Goal: Task Accomplishment & Management: Use online tool/utility

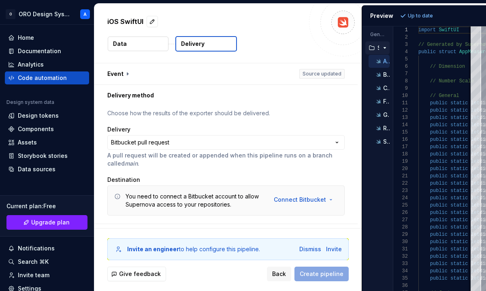
select select "*********"
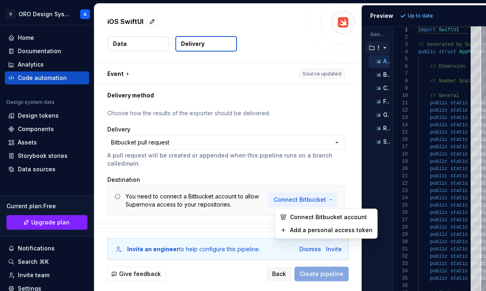
click at [297, 198] on html "**********" at bounding box center [243, 145] width 486 height 291
click at [299, 215] on span "Connect Bitbucket account" at bounding box center [331, 217] width 83 height 8
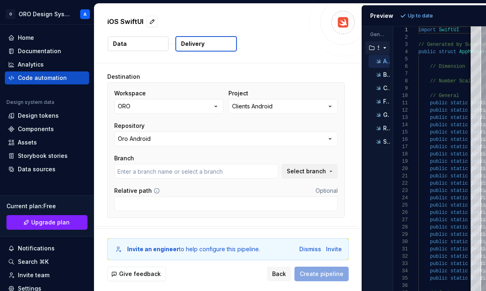
scroll to position [105, 0]
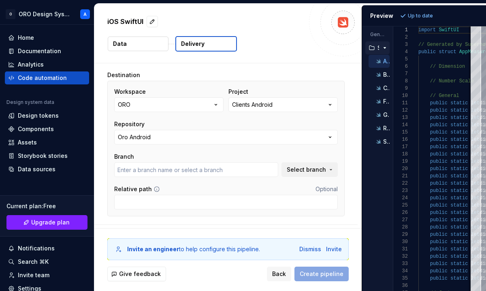
type input "main"
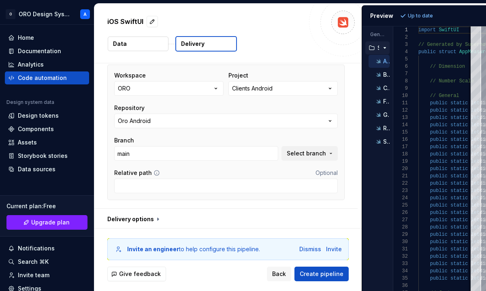
scroll to position [123, 0]
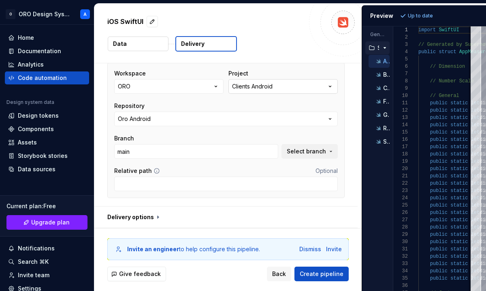
click at [305, 87] on button "Clients Android" at bounding box center [283, 86] width 109 height 15
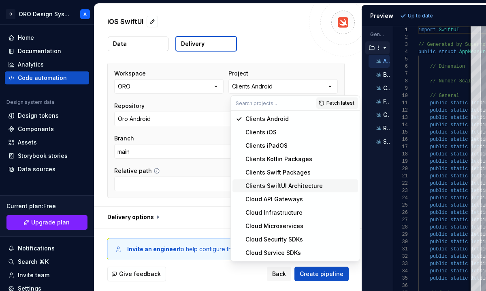
click at [286, 188] on div "Clients SwiftUI Architecture" at bounding box center [284, 186] width 77 height 8
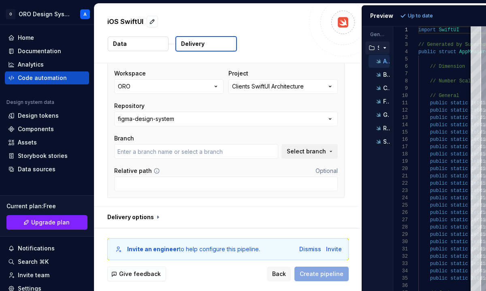
type input "main"
click at [287, 123] on button "figma-design-system" at bounding box center [226, 118] width 224 height 15
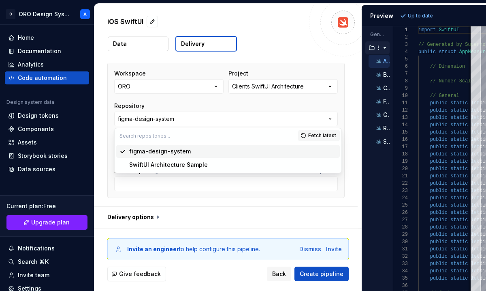
click at [262, 150] on div "figma-design-system" at bounding box center [232, 151] width 207 height 8
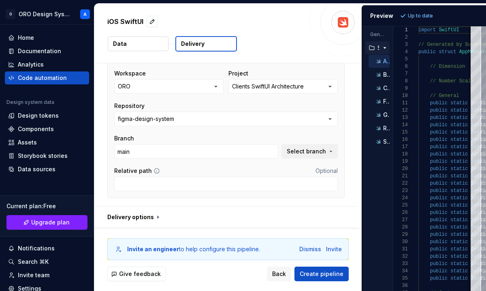
click at [262, 150] on input "main" at bounding box center [196, 151] width 164 height 15
click at [301, 154] on span "Select branch" at bounding box center [306, 151] width 39 height 8
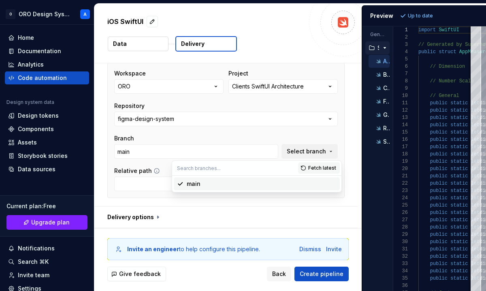
click at [276, 138] on div "Branch" at bounding box center [196, 138] width 164 height 8
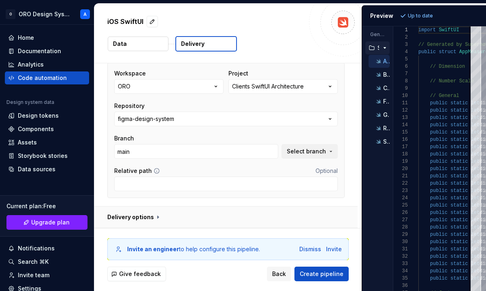
click at [154, 217] on button "button" at bounding box center [225, 216] width 263 height 21
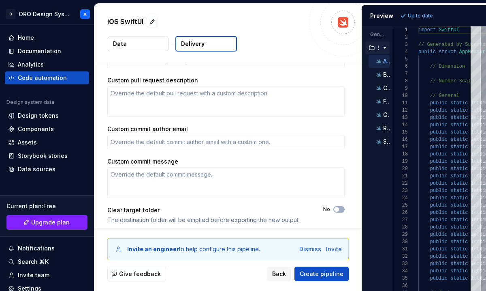
scroll to position [314, 0]
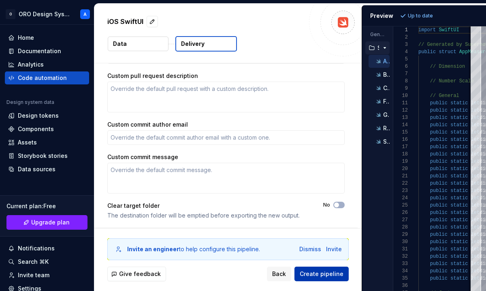
click at [317, 271] on span "Create pipeline" at bounding box center [322, 273] width 44 height 8
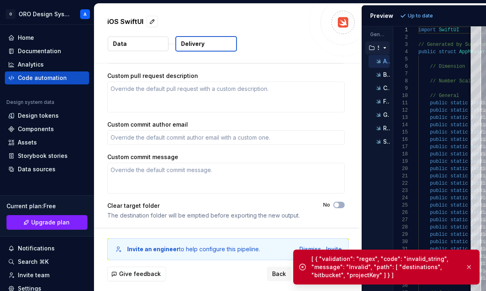
click at [306, 207] on div "Clear target folder" at bounding box center [207, 205] width 201 height 8
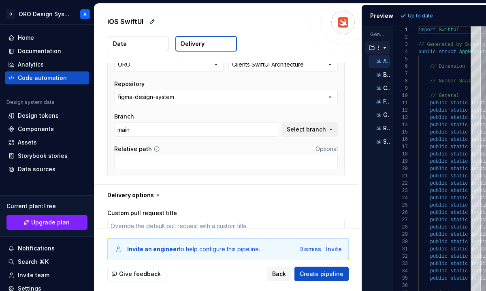
type textarea "*"
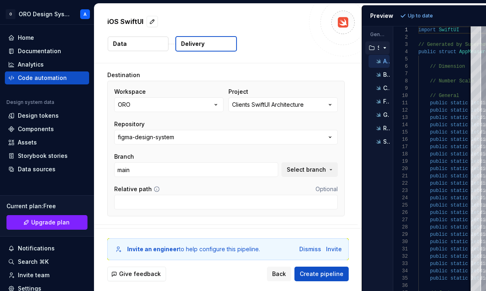
scroll to position [104, 0]
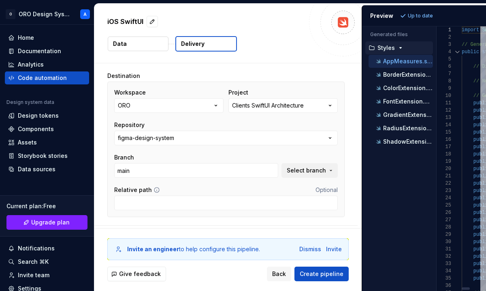
click at [455, 57] on div "Generated files Accessibility guide for tree . Navigate the tree with the arrow…" at bounding box center [424, 158] width 124 height 264
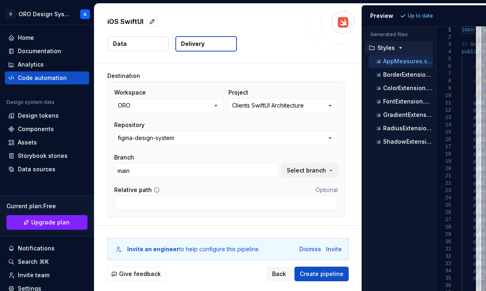
click at [124, 45] on p "Data" at bounding box center [120, 44] width 14 height 8
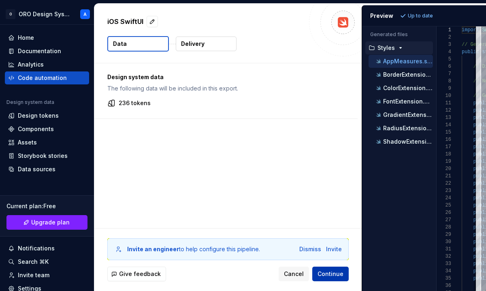
click at [328, 274] on span "Continue" at bounding box center [331, 273] width 26 height 8
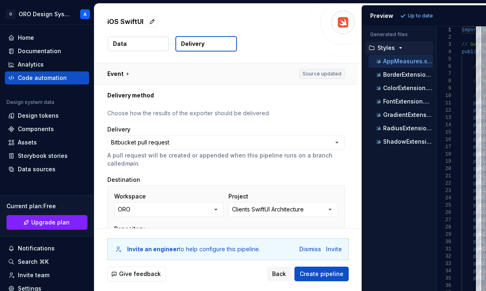
click at [127, 75] on button "button" at bounding box center [225, 73] width 263 height 21
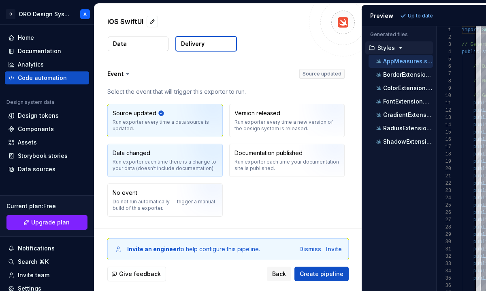
click at [165, 159] on div "Run exporter each time there is a change to your data (doesn’t include document…" at bounding box center [165, 164] width 105 height 13
click at [188, 120] on img "button" at bounding box center [203, 123] width 52 height 54
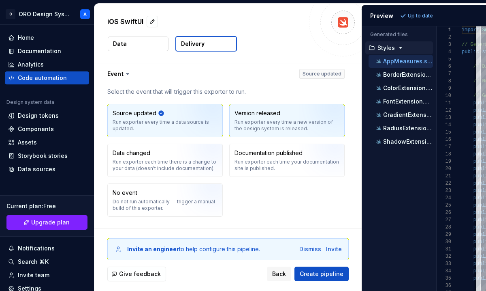
click at [253, 119] on div "Run exporter every time a new version of the design system is released." at bounding box center [287, 125] width 105 height 13
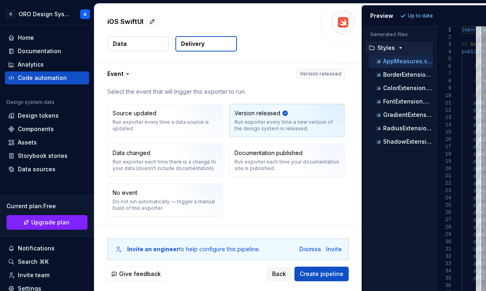
click at [143, 46] on button "Data" at bounding box center [138, 43] width 61 height 15
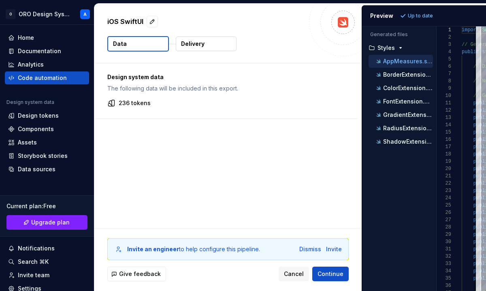
click at [398, 62] on p "AppMeasures.swift" at bounding box center [408, 61] width 50 height 6
click at [68, 75] on div "Code automation" at bounding box center [47, 78] width 78 height 8
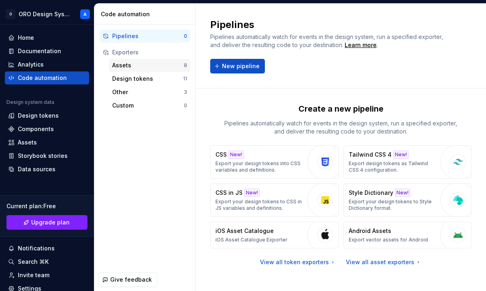
click at [133, 66] on div "Assets" at bounding box center [148, 65] width 72 height 8
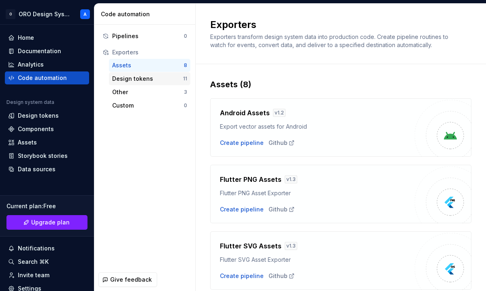
click at [132, 82] on div "Design tokens" at bounding box center [147, 79] width 71 height 8
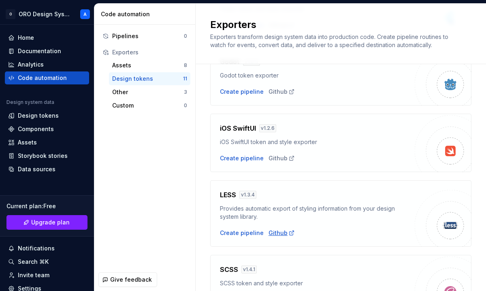
scroll to position [334, 0]
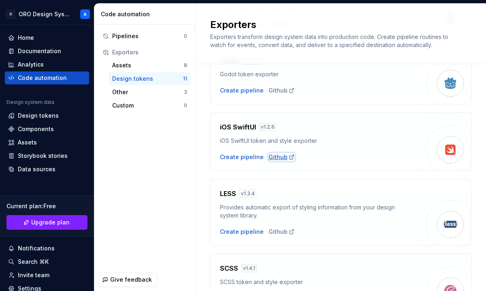
click at [275, 156] on div "Github" at bounding box center [282, 157] width 26 height 8
click at [132, 53] on div "Exporters" at bounding box center [149, 52] width 75 height 8
click at [140, 78] on div "Design tokens" at bounding box center [147, 79] width 71 height 8
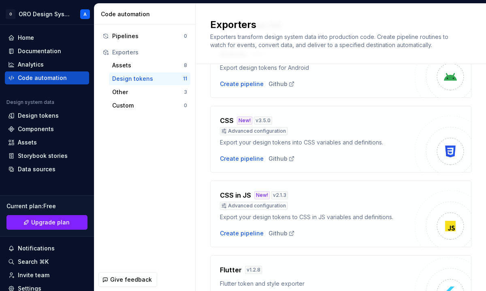
scroll to position [0, 0]
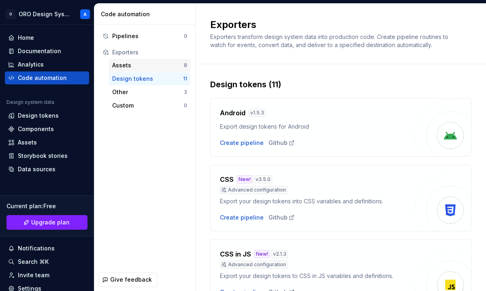
click at [158, 66] on div "Assets" at bounding box center [148, 65] width 72 height 8
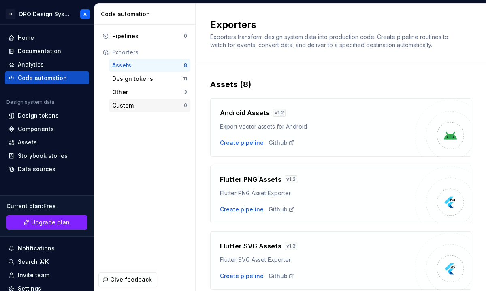
click at [165, 107] on div "Custom" at bounding box center [148, 105] width 72 height 8
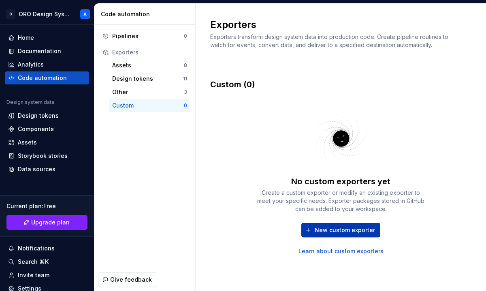
click at [330, 229] on span "New custom exporter" at bounding box center [345, 230] width 60 height 8
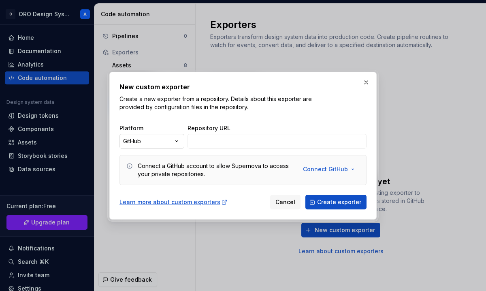
click at [174, 142] on div "New custom exporter Create a new exporter from a repository. Details about this…" at bounding box center [243, 145] width 486 height 291
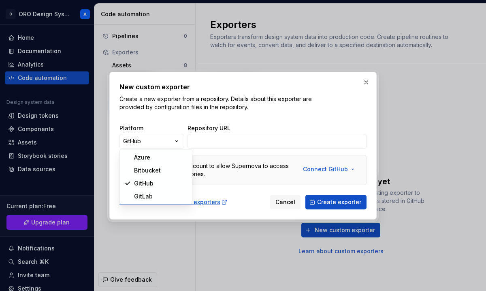
select select "*********"
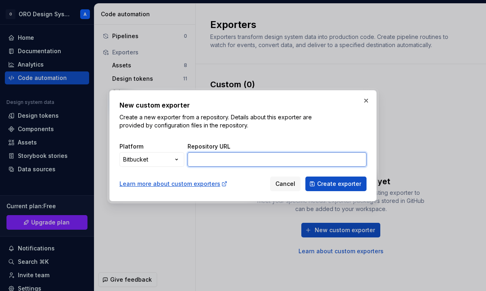
click at [200, 162] on input "Repository URL" at bounding box center [277, 159] width 179 height 15
paste input "git clone [URL][EMAIL_ADDRESS][DOMAIN_NAME]"
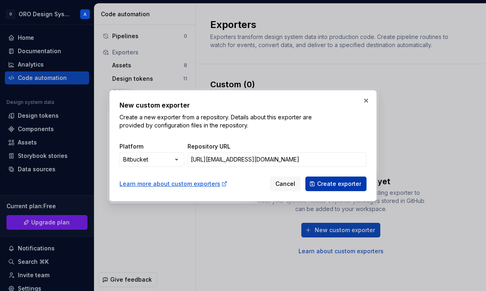
click at [314, 185] on button "Create exporter" at bounding box center [336, 183] width 61 height 15
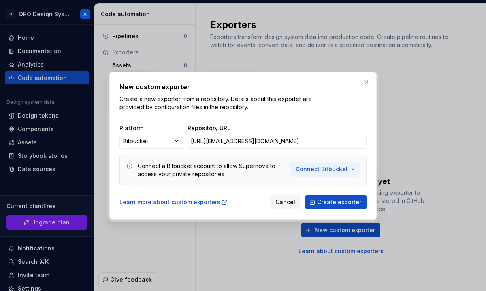
click at [326, 170] on span "Connect Bitbucket" at bounding box center [322, 169] width 52 height 8
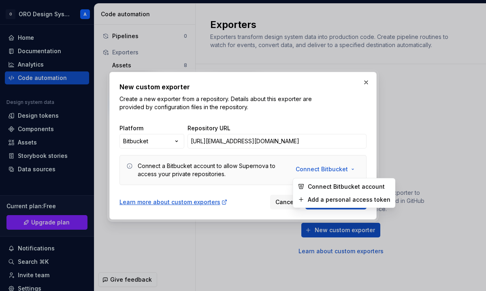
click at [325, 186] on span "Connect Bitbucket account" at bounding box center [349, 186] width 83 height 8
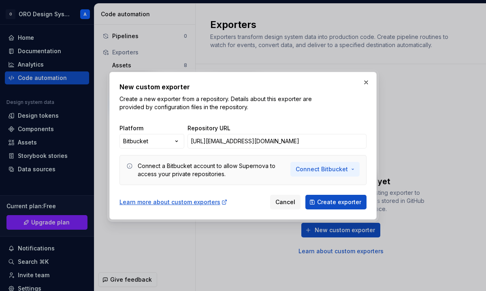
click at [324, 165] on span "Connect Bitbucket" at bounding box center [322, 169] width 52 height 8
click at [317, 168] on span "Connect Bitbucket" at bounding box center [322, 169] width 52 height 8
click at [325, 204] on span "Create exporter" at bounding box center [339, 202] width 44 height 8
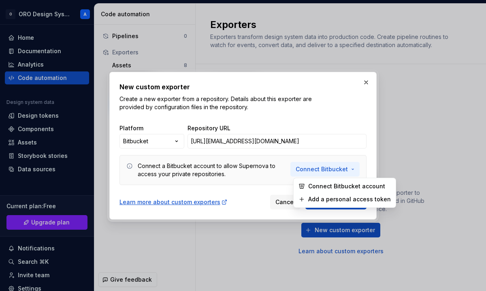
click at [327, 166] on span "Connect Bitbucket" at bounding box center [322, 169] width 52 height 8
click at [326, 187] on span "Connect Bitbucket account" at bounding box center [349, 186] width 83 height 8
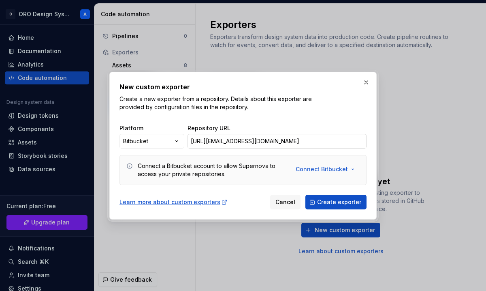
click at [271, 138] on input "[URL][EMAIL_ADDRESS][DOMAIN_NAME]" at bounding box center [277, 141] width 179 height 15
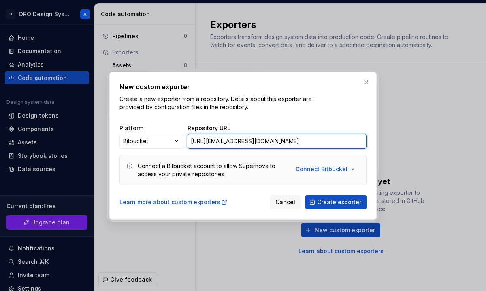
paste input "git clone [EMAIL_ADDRESS][DOMAIN_NAME]:"
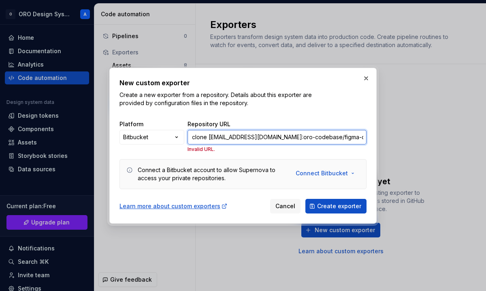
click at [209, 138] on input "git clone [EMAIL_ADDRESS][DOMAIN_NAME]:oro-codebase/figma-design-system.git" at bounding box center [277, 137] width 179 height 15
type input "[EMAIL_ADDRESS][DOMAIN_NAME]:oro-codebase/figma-design-system.git"
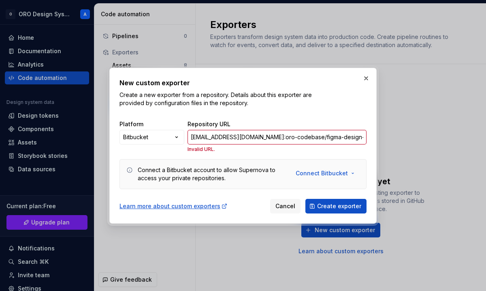
click at [230, 158] on div "New custom exporter Create a new exporter from a repository. Details about this…" at bounding box center [243, 145] width 247 height 135
click at [287, 206] on span "Cancel" at bounding box center [286, 206] width 20 height 8
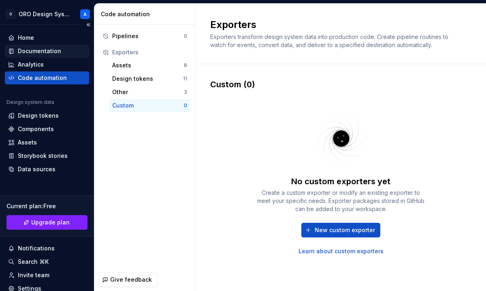
click at [50, 53] on div "Documentation" at bounding box center [39, 51] width 43 height 8
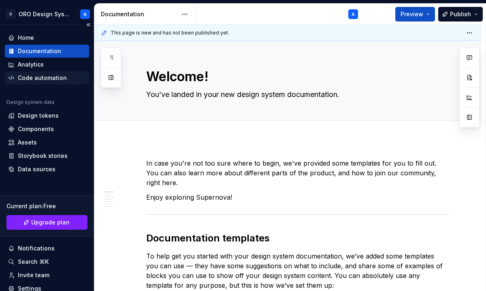
click at [36, 79] on div "Code automation" at bounding box center [42, 78] width 49 height 8
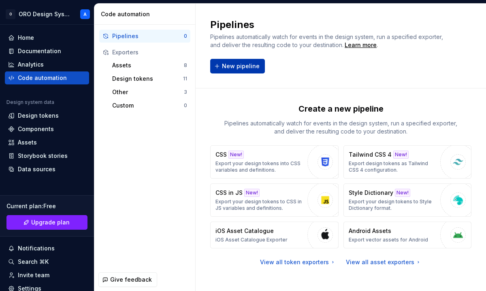
click at [219, 70] on button "New pipeline" at bounding box center [237, 66] width 55 height 15
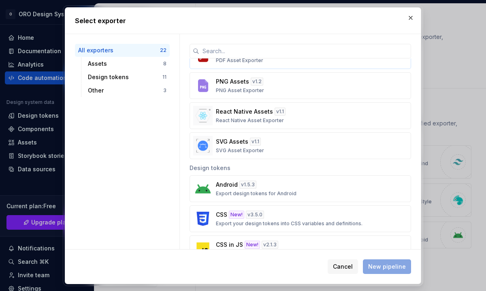
scroll to position [154, 0]
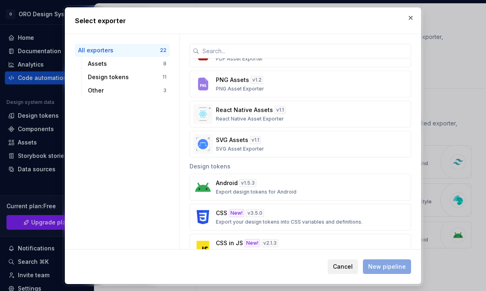
click at [348, 267] on span "Cancel" at bounding box center [343, 266] width 20 height 8
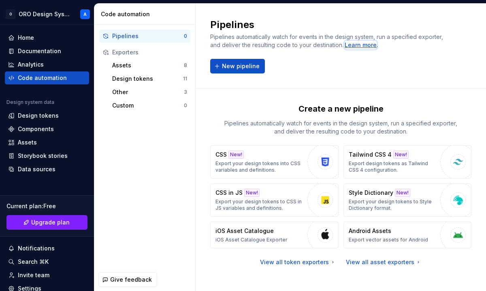
click at [355, 46] on div "Learn more" at bounding box center [361, 45] width 32 height 8
click at [241, 67] on span "New pipeline" at bounding box center [241, 66] width 38 height 8
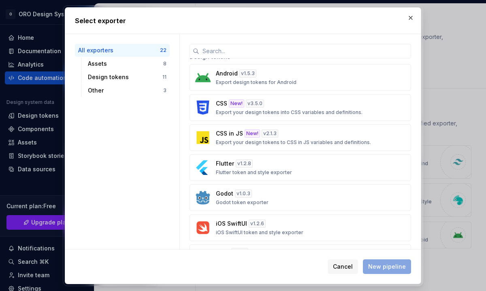
scroll to position [264, 0]
click at [276, 227] on div "iOS SwiftUI v 1.2.6 iOS SwiftUI token and style exporter" at bounding box center [298, 227] width 164 height 16
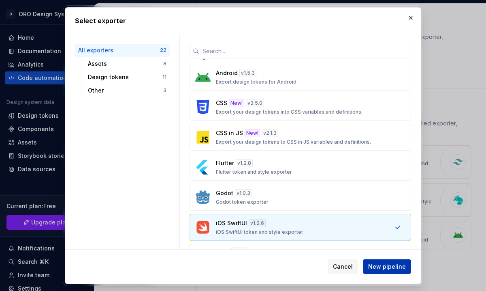
click at [375, 269] on span "New pipeline" at bounding box center [387, 266] width 38 height 8
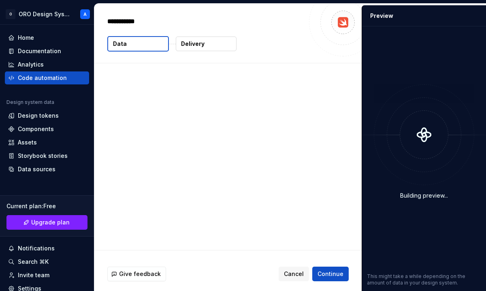
type textarea "*"
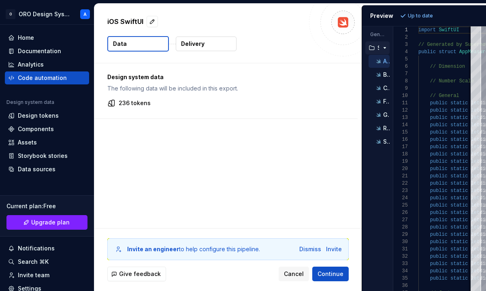
click at [134, 103] on p "236 tokens" at bounding box center [135, 103] width 32 height 8
click at [329, 275] on span "Continue" at bounding box center [331, 273] width 26 height 8
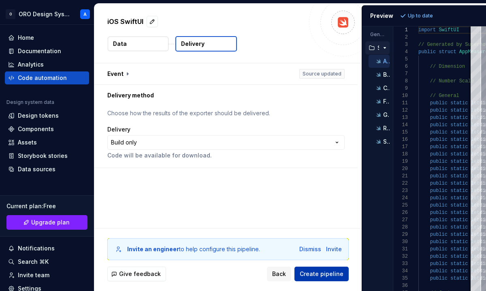
click at [329, 275] on span "Create pipeline" at bounding box center [322, 273] width 44 height 8
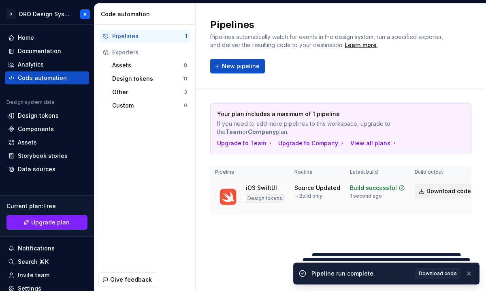
click at [427, 192] on span "Download code" at bounding box center [449, 191] width 45 height 8
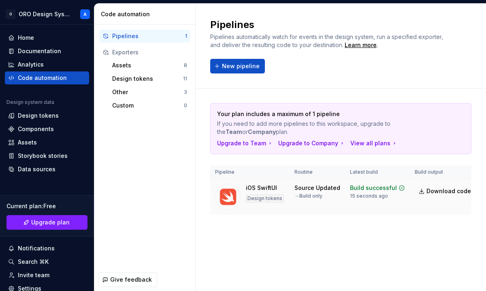
click at [322, 188] on div "Source Updated" at bounding box center [318, 188] width 46 height 8
click at [242, 64] on span "New pipeline" at bounding box center [241, 66] width 38 height 8
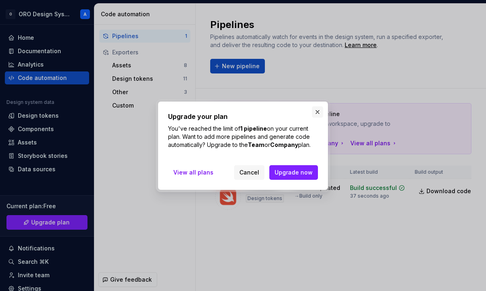
click at [317, 114] on button "button" at bounding box center [317, 111] width 11 height 11
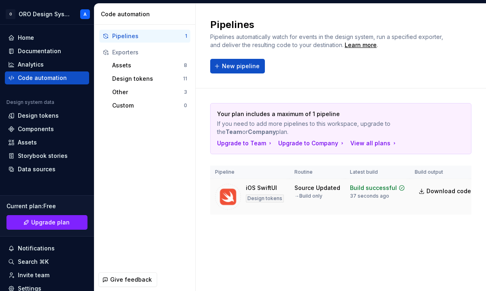
click at [279, 189] on div "iOS SwiftUI Design tokens" at bounding box center [265, 197] width 38 height 26
click at [229, 190] on img at bounding box center [228, 197] width 26 height 26
click at [375, 197] on div "37 seconds ago" at bounding box center [369, 195] width 39 height 6
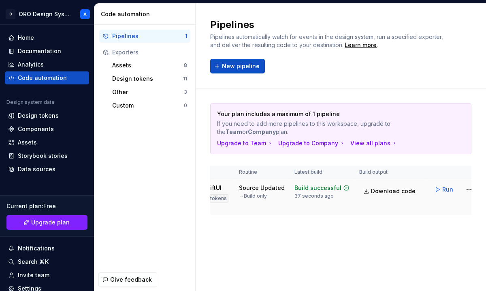
scroll to position [0, 53]
click at [464, 190] on html "O ORO Design System A Home Documentation Analytics Code automation Design syste…" at bounding box center [243, 145] width 486 height 291
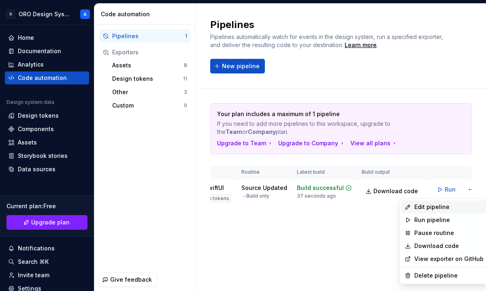
click at [440, 208] on div "Edit pipeline" at bounding box center [449, 207] width 69 height 8
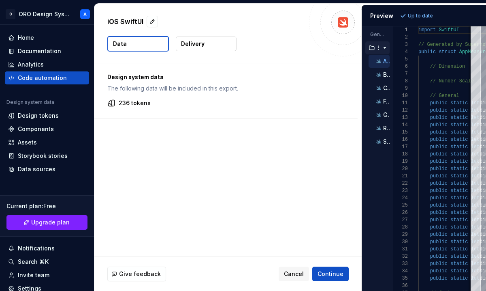
click at [209, 45] on button "Delivery" at bounding box center [206, 43] width 61 height 15
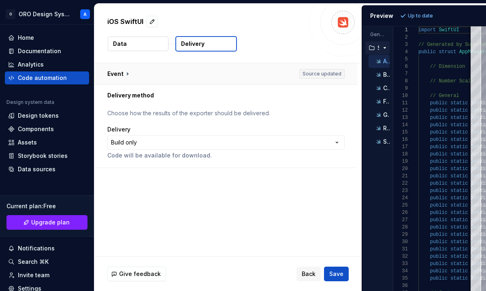
click at [127, 75] on button "button" at bounding box center [225, 73] width 263 height 21
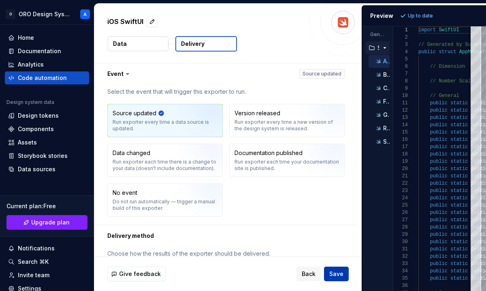
click at [335, 272] on span "Save" at bounding box center [336, 273] width 14 height 8
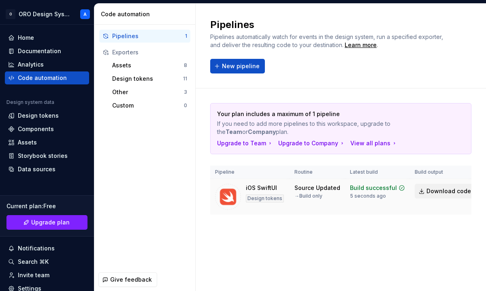
click at [430, 190] on span "Download code" at bounding box center [449, 191] width 45 height 8
click at [48, 118] on div "Design tokens" at bounding box center [38, 115] width 41 height 8
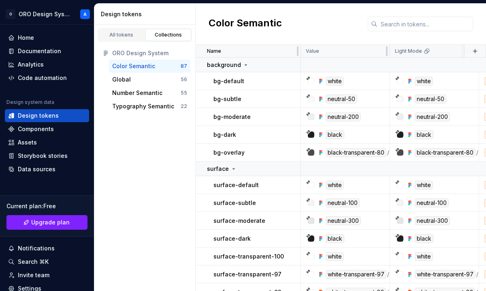
click at [427, 52] on icon at bounding box center [427, 51] width 6 height 6
click at [421, 52] on div "Light Mode" at bounding box center [412, 51] width 35 height 6
click at [427, 49] on icon at bounding box center [427, 51] width 6 height 6
click at [355, 53] on div "Value" at bounding box center [345, 51] width 79 height 6
click at [474, 49] on button "button" at bounding box center [475, 50] width 11 height 11
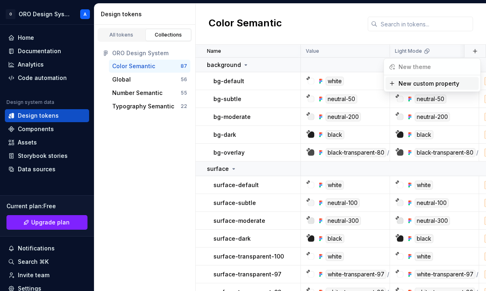
click at [140, 150] on div "All tokens Collections ORO Design System Color Semantic 87 Global 56 Number Sem…" at bounding box center [144, 158] width 101 height 266
click at [162, 107] on div "Typography Semantic" at bounding box center [143, 106] width 62 height 8
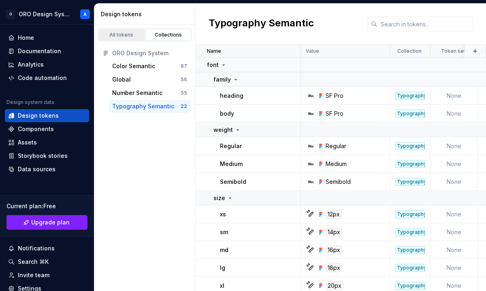
click at [129, 34] on div "All tokens" at bounding box center [121, 35] width 41 height 6
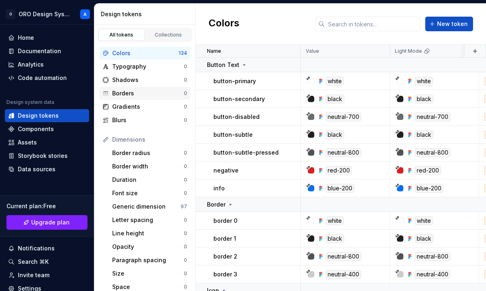
click at [114, 96] on div "Borders" at bounding box center [148, 93] width 72 height 8
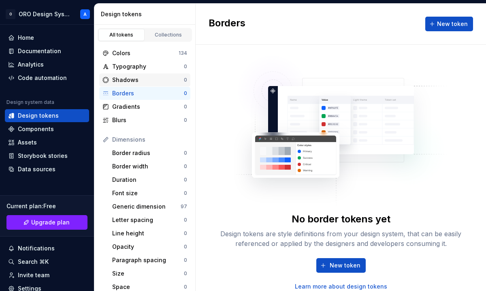
click at [123, 81] on div "Shadows" at bounding box center [148, 80] width 72 height 8
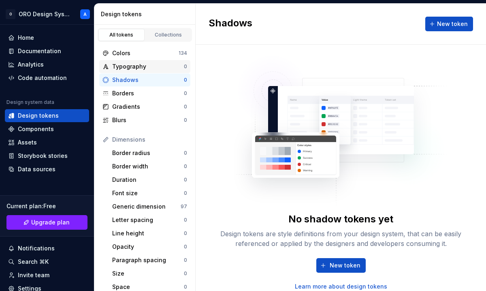
click at [124, 65] on div "Typography" at bounding box center [148, 66] width 72 height 8
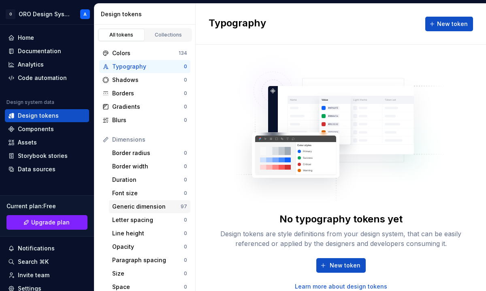
click at [137, 205] on div "Generic dimension" at bounding box center [146, 206] width 68 height 8
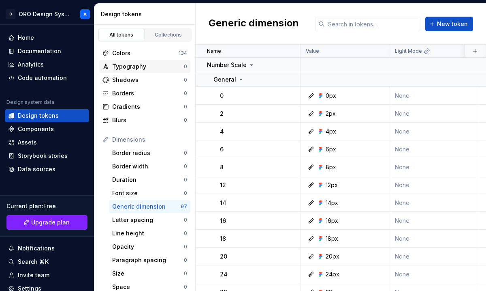
click at [130, 70] on div "Typography" at bounding box center [148, 66] width 72 height 8
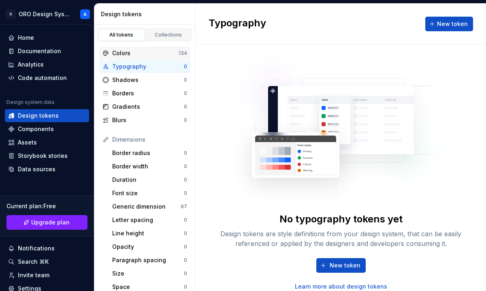
click at [134, 47] on div "Colors 134" at bounding box center [144, 53] width 91 height 13
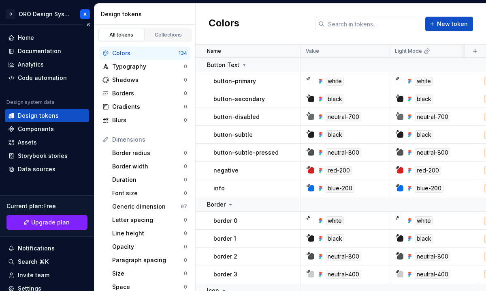
click at [41, 116] on div "Design tokens" at bounding box center [38, 115] width 41 height 8
click at [165, 32] on div "Collections" at bounding box center [168, 35] width 41 height 6
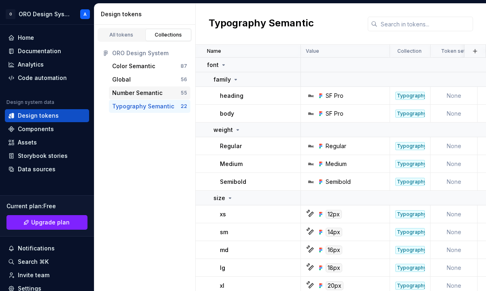
click at [133, 92] on div "Number Semantic" at bounding box center [137, 93] width 50 height 8
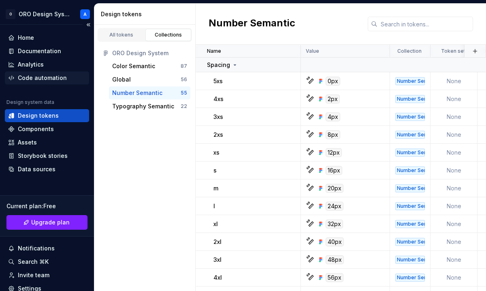
click at [56, 77] on div "Code automation" at bounding box center [42, 78] width 49 height 8
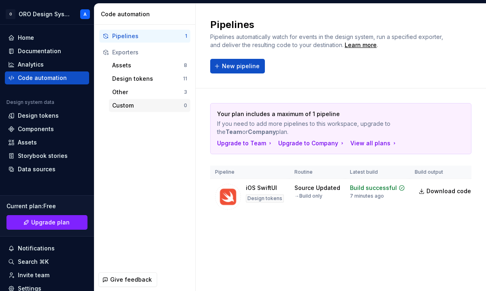
click at [119, 106] on div "Custom" at bounding box center [148, 105] width 72 height 8
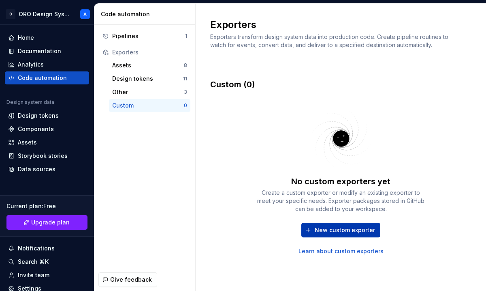
click at [316, 230] on span "New custom exporter" at bounding box center [345, 230] width 60 height 8
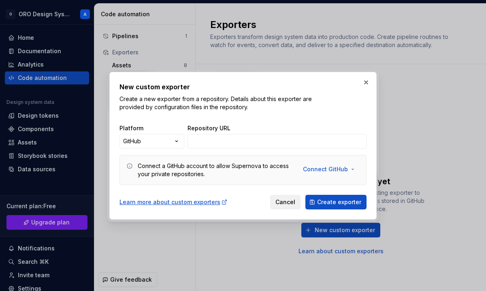
click at [292, 203] on span "Cancel" at bounding box center [286, 202] width 20 height 8
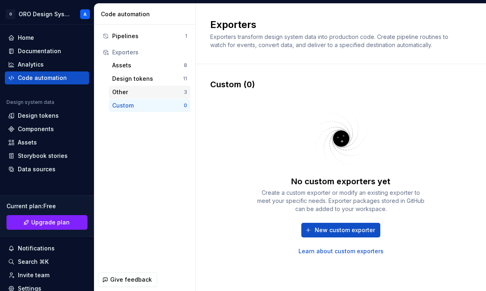
click at [141, 92] on div "Other" at bounding box center [148, 92] width 72 height 8
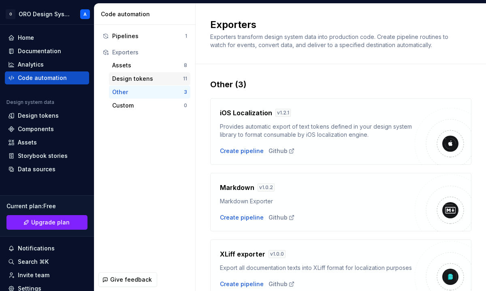
click at [146, 78] on div "Design tokens" at bounding box center [147, 79] width 71 height 8
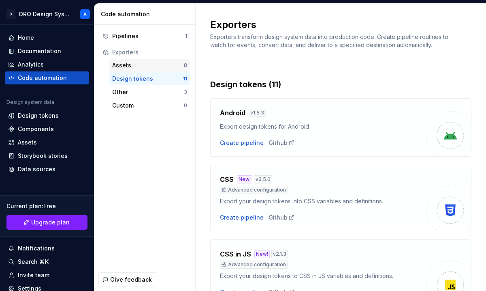
click at [143, 64] on div "Assets" at bounding box center [148, 65] width 72 height 8
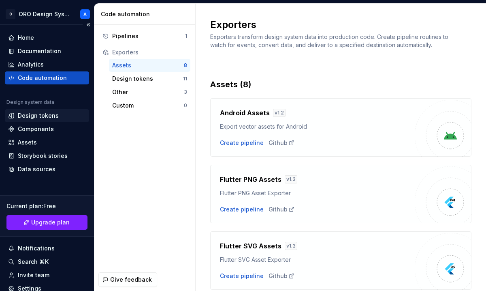
click at [49, 115] on div "Design tokens" at bounding box center [38, 115] width 41 height 8
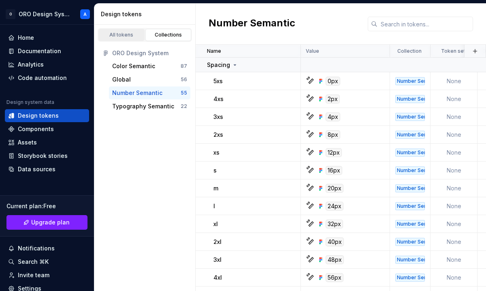
click at [122, 34] on div "All tokens" at bounding box center [121, 35] width 41 height 6
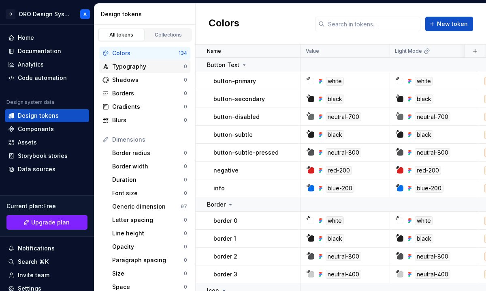
click at [125, 68] on div "Typography" at bounding box center [148, 66] width 72 height 8
